Goal: Navigation & Orientation: Find specific page/section

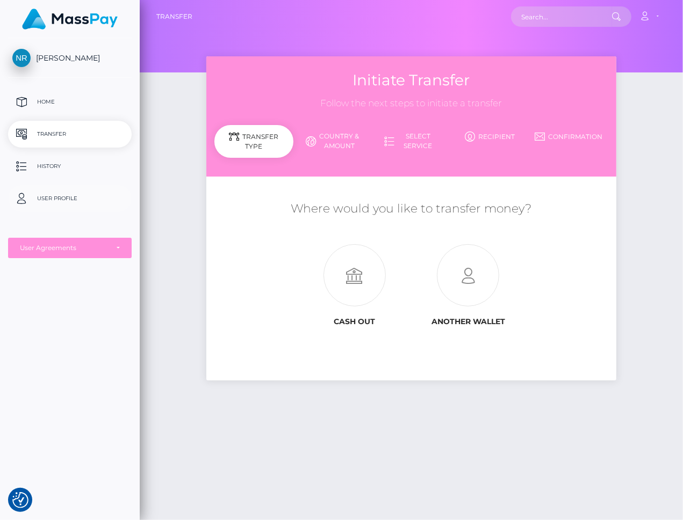
click at [56, 189] on link "User Profile" at bounding box center [70, 198] width 124 height 27
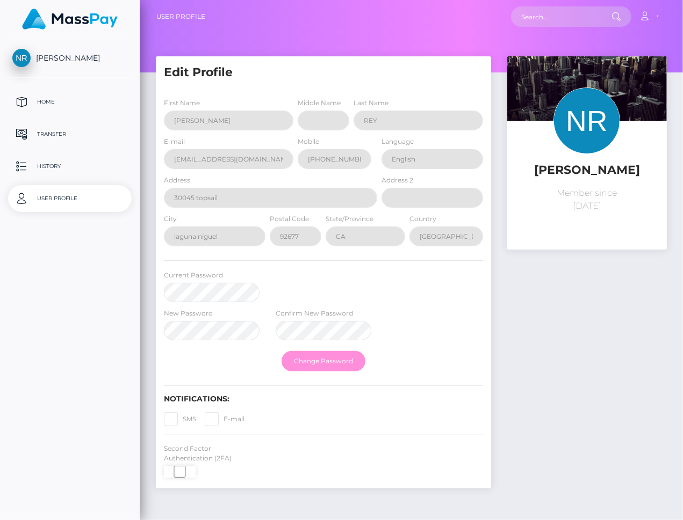
select select
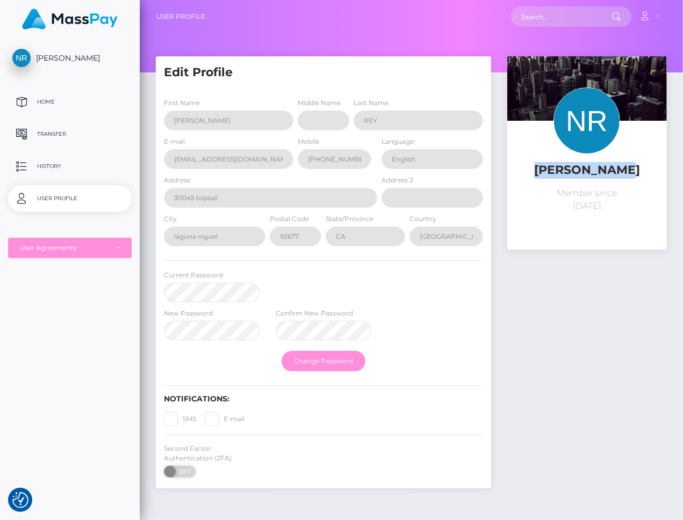
drag, startPoint x: 633, startPoint y: 171, endPoint x: 544, endPoint y: 170, distance: 88.6
click at [544, 170] on h5 "[PERSON_NAME]" at bounding box center [586, 170] width 143 height 17
copy h5 "[PERSON_NAME]"
click at [54, 170] on p "History" at bounding box center [69, 166] width 115 height 16
click at [54, 98] on p "Home" at bounding box center [69, 102] width 115 height 16
